Goal: Task Accomplishment & Management: Manage account settings

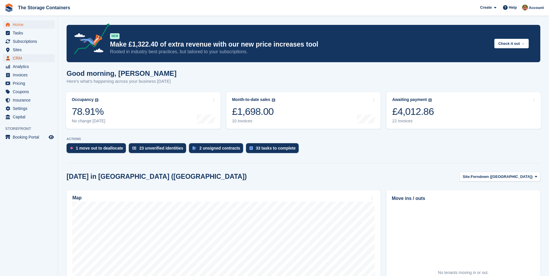
click at [27, 60] on span "CRM" at bounding box center [30, 58] width 35 height 8
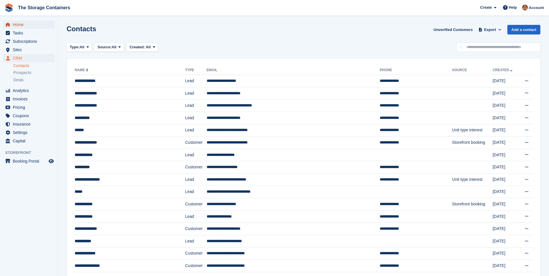
click at [23, 28] on span "Home" at bounding box center [30, 25] width 35 height 8
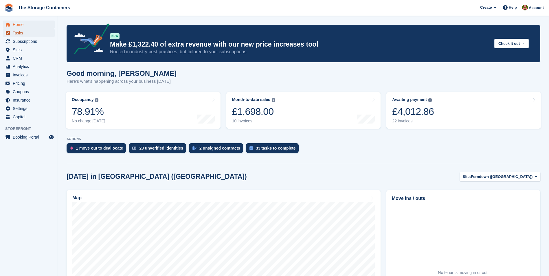
click at [30, 35] on span "Tasks" at bounding box center [30, 33] width 35 height 8
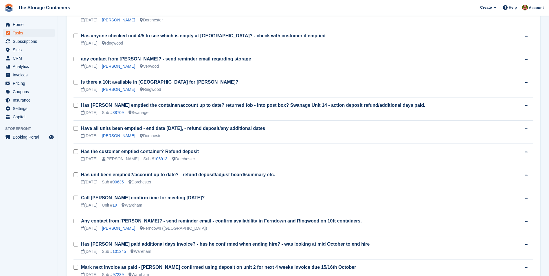
scroll to position [492, 0]
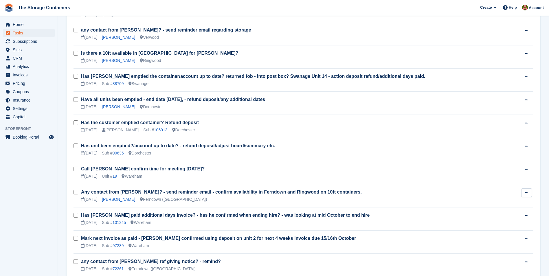
click at [527, 192] on icon at bounding box center [526, 193] width 3 height 4
click at [496, 203] on p "Edit task" at bounding box center [504, 204] width 50 height 8
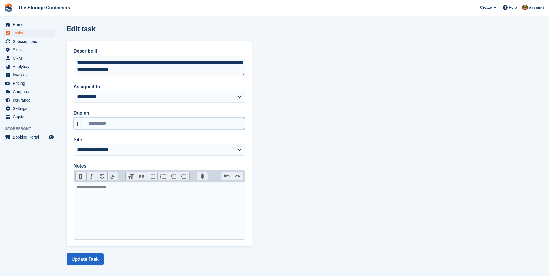
click at [145, 120] on input "**********" at bounding box center [159, 124] width 171 height 12
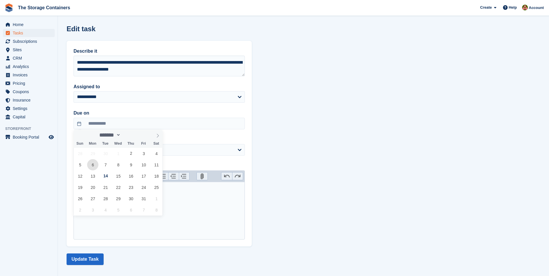
click at [93, 163] on span "6" at bounding box center [92, 164] width 11 height 11
type input "**********"
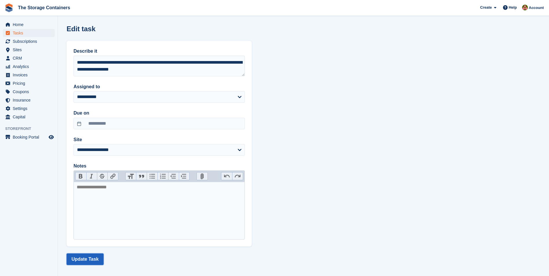
click at [96, 261] on button "Update Task" at bounding box center [85, 260] width 37 height 12
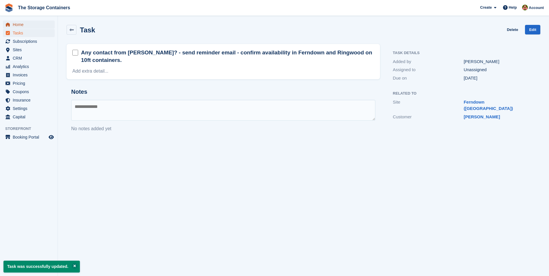
click at [32, 27] on span "Home" at bounding box center [30, 25] width 35 height 8
